Goal: Task Accomplishment & Management: Use online tool/utility

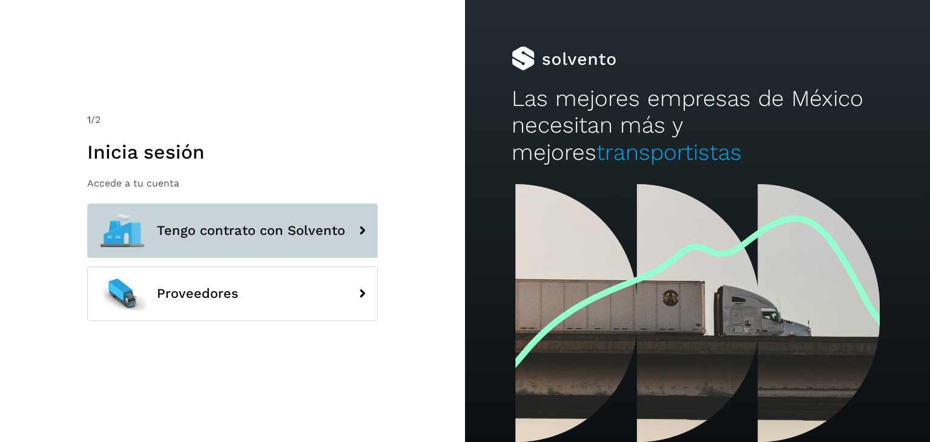
click at [210, 226] on span "Tengo contrato con Solvento" at bounding box center [251, 230] width 188 height 15
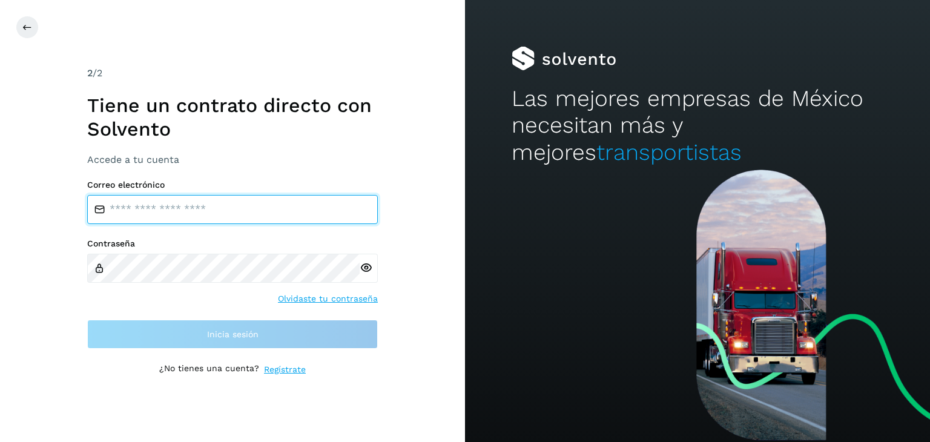
drag, startPoint x: 228, startPoint y: 214, endPoint x: 235, endPoint y: 215, distance: 8.0
click at [228, 214] on input "email" at bounding box center [232, 209] width 291 height 29
type input "**********"
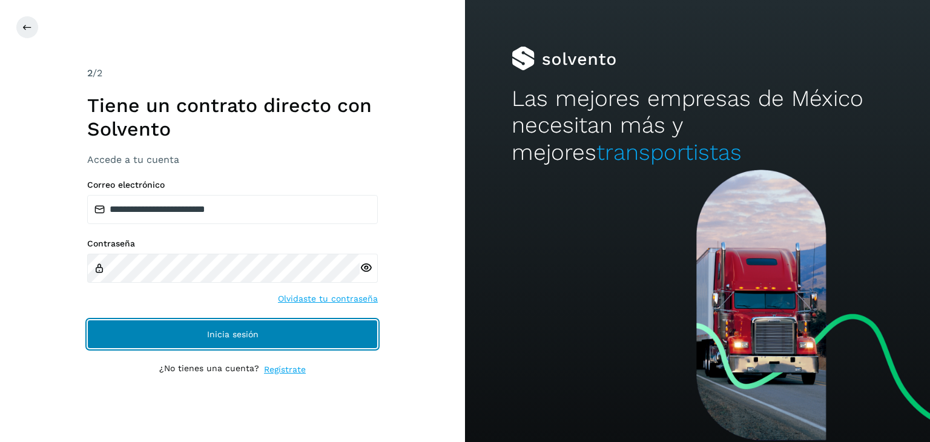
click at [281, 333] on button "Inicia sesión" at bounding box center [232, 334] width 291 height 29
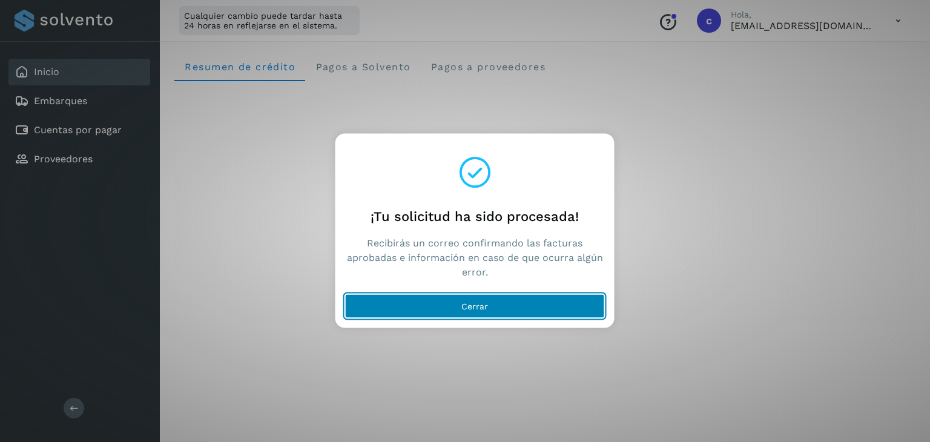
click at [522, 301] on button "Cerrar" at bounding box center [475, 306] width 260 height 24
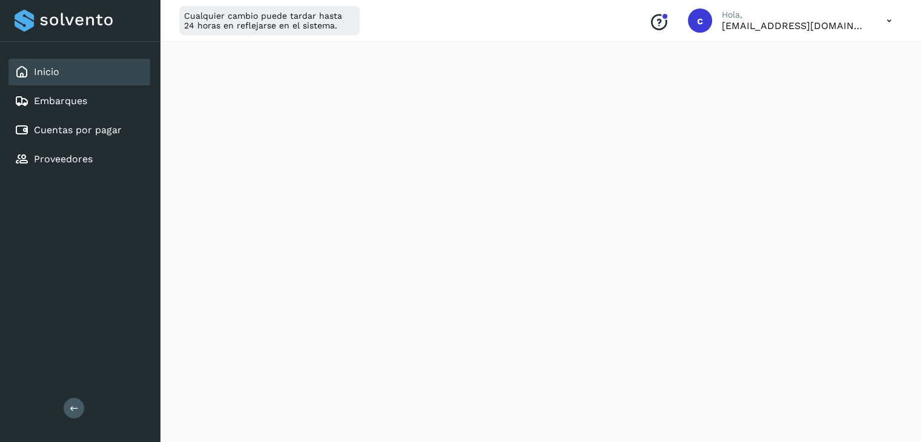
scroll to position [121, 0]
